Goal: Task Accomplishment & Management: Use online tool/utility

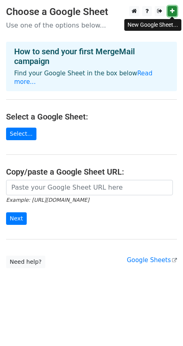
click at [175, 8] on link at bounding box center [172, 11] width 9 height 10
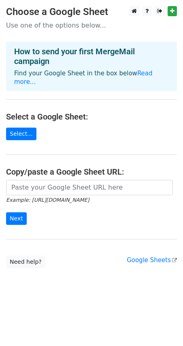
click at [144, 246] on main "Choose a Google Sheet Use one of the options below... How to send your first Me…" at bounding box center [91, 137] width 183 height 262
click at [144, 257] on link "Google Sheets" at bounding box center [152, 260] width 50 height 7
click at [150, 257] on link "Google Sheets" at bounding box center [152, 260] width 50 height 7
click at [155, 257] on link "Google Sheets" at bounding box center [152, 260] width 50 height 7
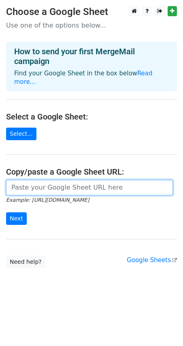
click at [60, 183] on input "url" at bounding box center [89, 187] width 167 height 15
paste input "https://docs.google.com/spreadsheets/d/1LxXB_5OyUnP7OcE4wOnL6hiHEP1e-WUh7Qt7k12…"
type input "https://docs.google.com/spreadsheets/d/1LxXB_5OyUnP7OcE4wOnL6hiHEP1e-WUh7Qt7k12…"
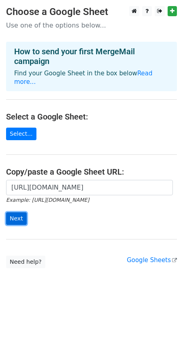
scroll to position [0, 0]
click at [13, 213] on input "Next" at bounding box center [16, 219] width 21 height 13
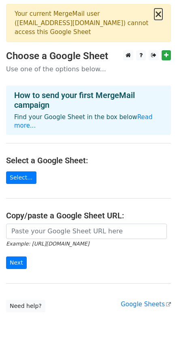
click at [162, 13] on button "×" at bounding box center [159, 14] width 8 height 10
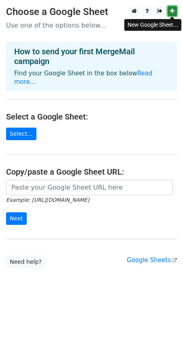
click at [173, 12] on icon at bounding box center [172, 11] width 4 height 6
click at [176, 11] on link at bounding box center [172, 11] width 9 height 10
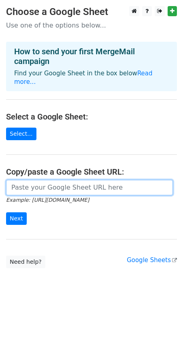
click at [40, 183] on input "url" at bounding box center [89, 187] width 167 height 15
paste input "https://docs.google.com/spreadsheets/d/1T9yAYJEJiRX57NbzdM9iQjGBCtBOF40bGO48-Zz…"
type input "https://docs.google.com/spreadsheets/d/1T9yAYJEJiRX57NbzdM9iQjGBCtBOF40bGO48-Zz…"
click at [6, 213] on input "Next" at bounding box center [16, 219] width 21 height 13
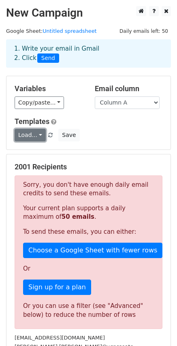
click at [40, 137] on link "Load..." at bounding box center [30, 135] width 31 height 13
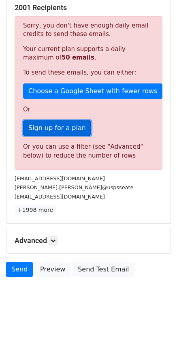
click at [54, 135] on link "Sign up for a plan" at bounding box center [57, 127] width 68 height 15
